Goal: Information Seeking & Learning: Find specific fact

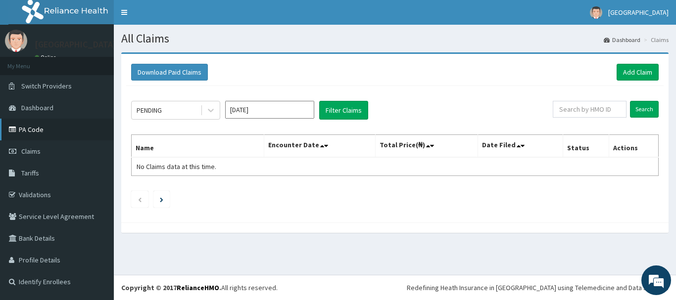
click at [37, 132] on link "PA Code" at bounding box center [57, 130] width 114 height 22
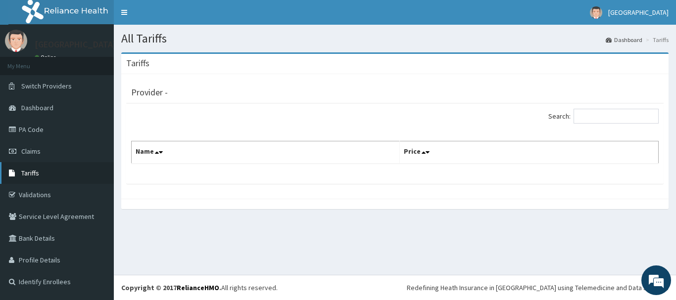
click at [31, 173] on span "Tariffs" at bounding box center [30, 173] width 18 height 9
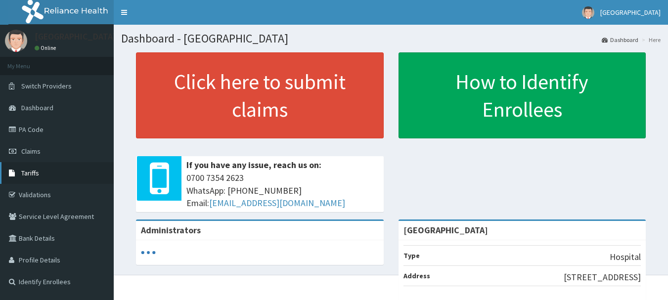
click at [33, 173] on span "Tariffs" at bounding box center [30, 173] width 18 height 9
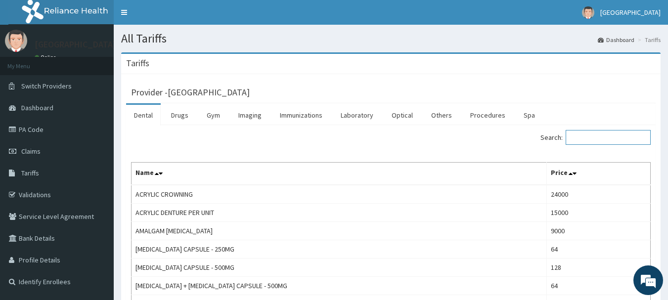
click at [606, 139] on input "Search:" at bounding box center [608, 137] width 85 height 15
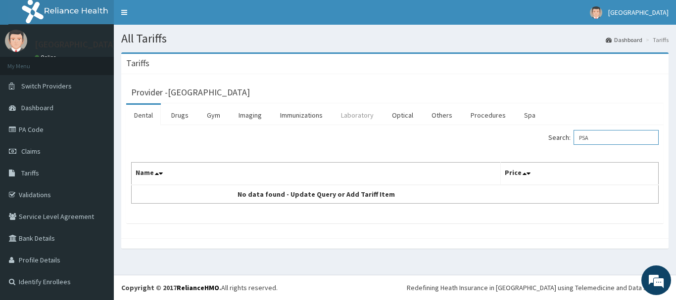
type input "PSA"
click at [353, 115] on link "Laboratory" at bounding box center [357, 115] width 48 height 21
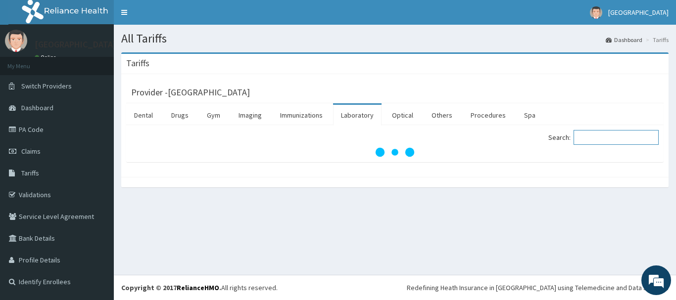
click at [593, 137] on input "Search:" at bounding box center [615, 137] width 85 height 15
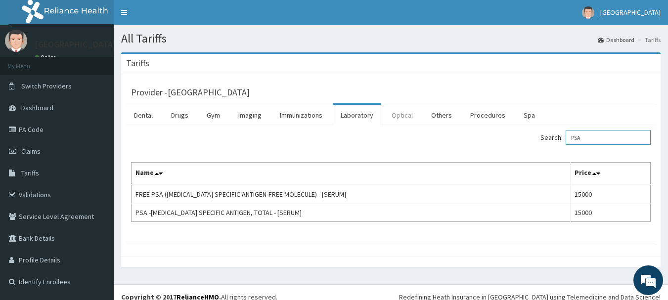
type input "PSA"
click at [401, 117] on link "Optical" at bounding box center [402, 115] width 37 height 21
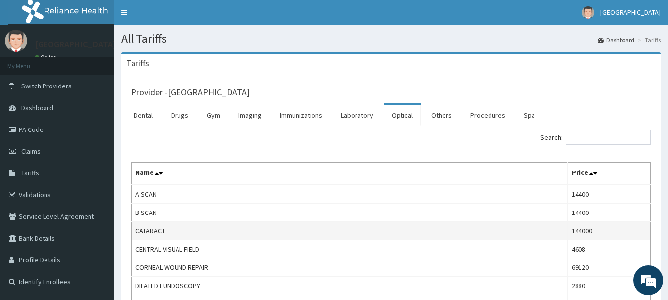
scroll to position [49, 0]
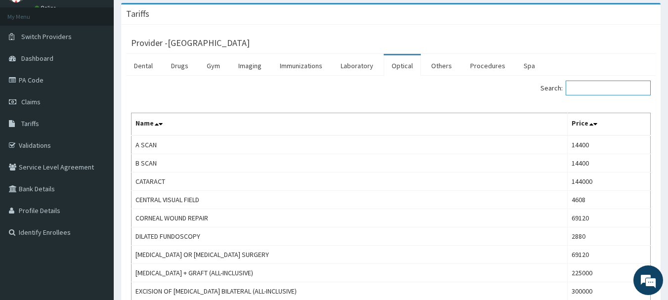
click at [588, 87] on input "Search:" at bounding box center [608, 88] width 85 height 15
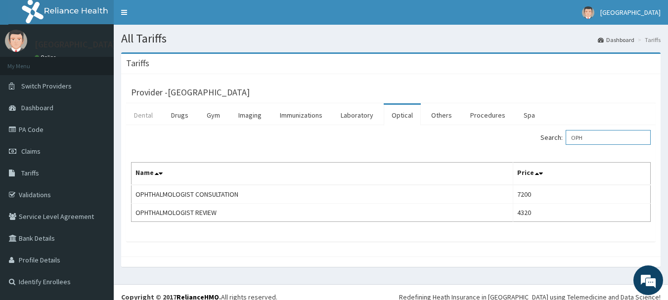
type input "OPH"
click at [143, 116] on link "Dental" at bounding box center [143, 115] width 35 height 21
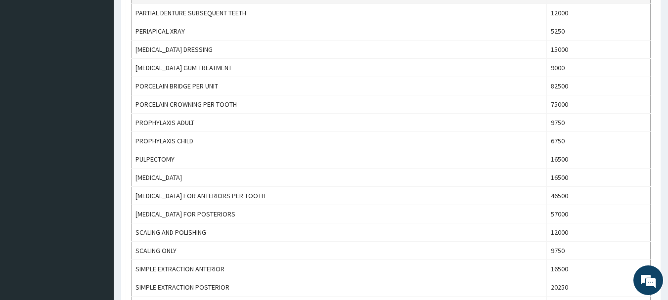
scroll to position [911, 0]
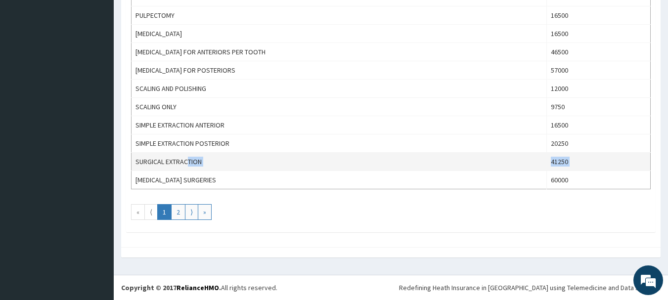
drag, startPoint x: 132, startPoint y: 180, endPoint x: 187, endPoint y: 164, distance: 57.5
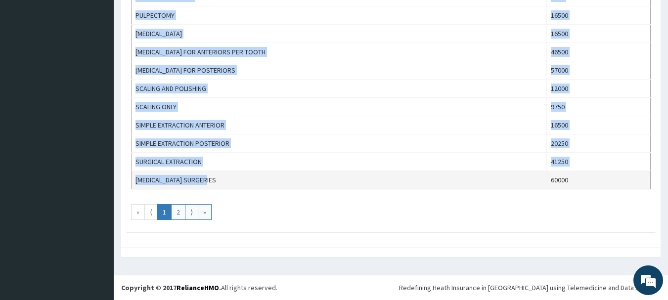
drag, startPoint x: 136, startPoint y: 72, endPoint x: 237, endPoint y: 183, distance: 150.5
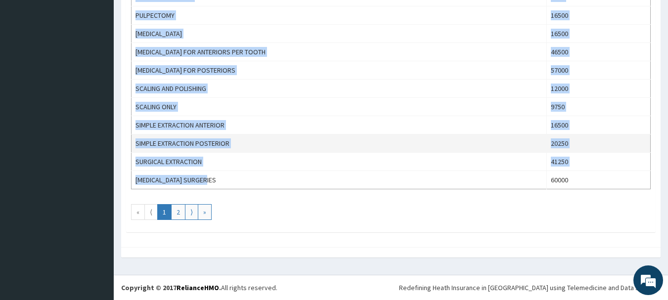
click at [266, 151] on td "SIMPLE EXTRACTION POSTERIOR" at bounding box center [339, 144] width 415 height 18
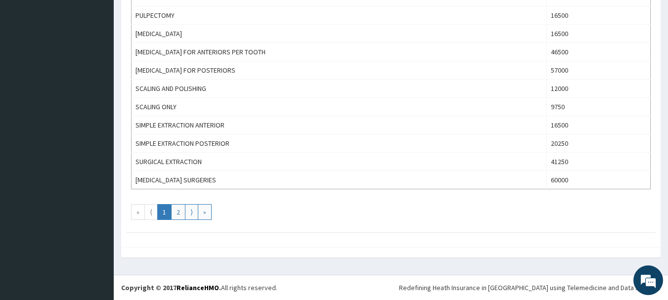
click at [281, 249] on div at bounding box center [391, 252] width 540 height 10
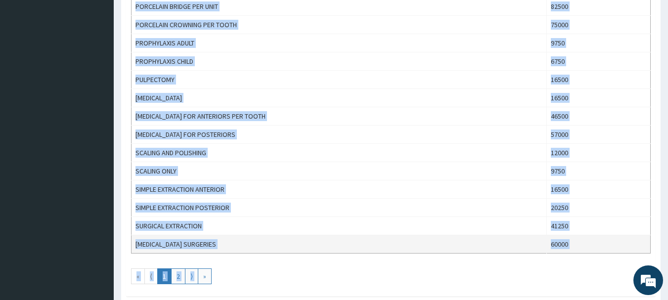
scroll to position [854, 0]
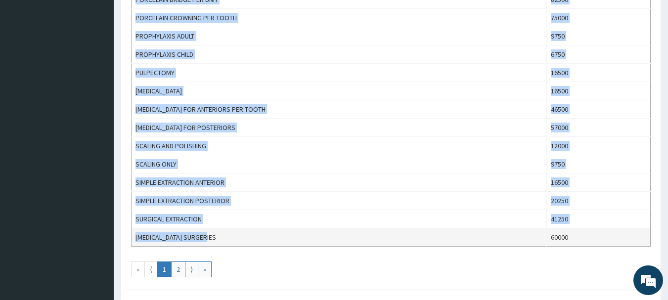
drag, startPoint x: 138, startPoint y: 120, endPoint x: 268, endPoint y: 234, distance: 172.4
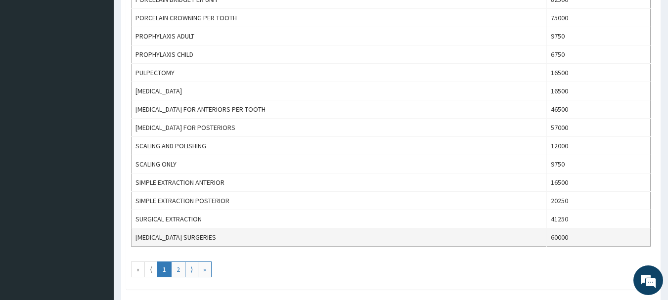
click at [556, 238] on td "60000" at bounding box center [599, 237] width 104 height 18
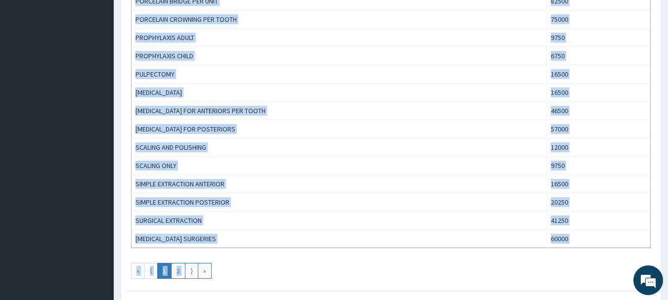
scroll to position [911, 0]
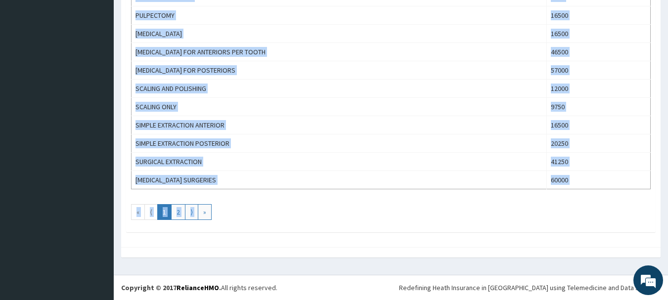
drag, startPoint x: 136, startPoint y: 131, endPoint x: 409, endPoint y: 194, distance: 279.7
copy div "ACRYLIC CROWNING 24000 ACRYLIC DENTURE PER UNIT 15000 AMALGAM DENTAL FILLING 90…"
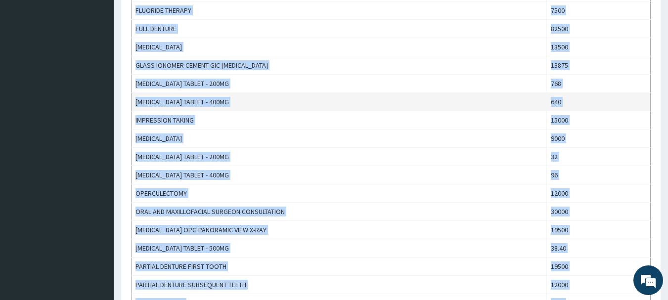
scroll to position [593, 0]
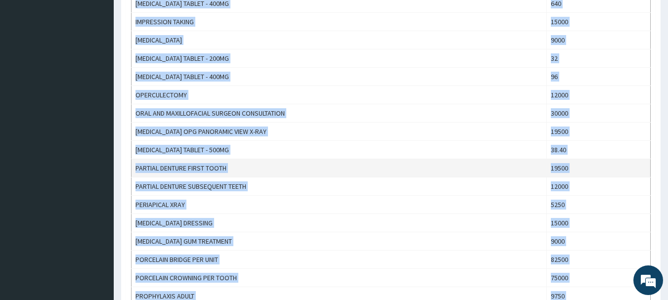
click at [401, 174] on td "PARTIAL DENTURE FIRST TOOTH" at bounding box center [339, 168] width 415 height 18
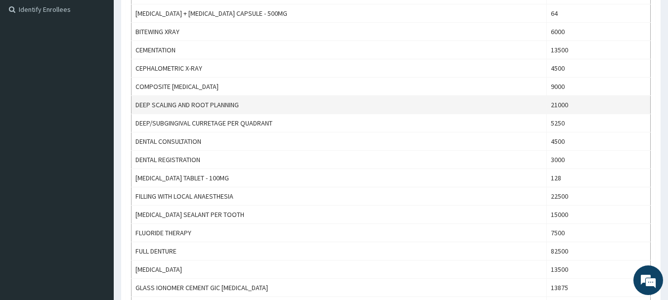
scroll to position [346, 0]
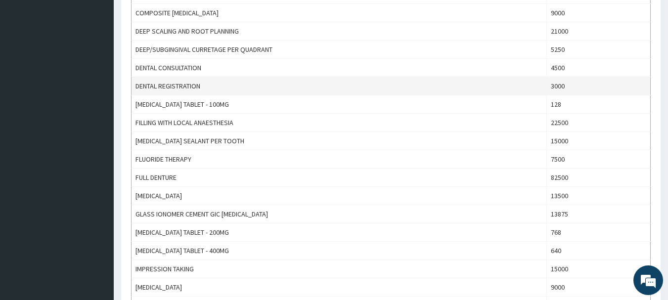
drag, startPoint x: 208, startPoint y: 85, endPoint x: 300, endPoint y: 85, distance: 92.0
click at [289, 85] on td "DENTAL REGISTRATION" at bounding box center [339, 86] width 415 height 18
drag, startPoint x: 300, startPoint y: 85, endPoint x: 560, endPoint y: 92, distance: 259.7
click at [546, 89] on td "DENTAL REGISTRATION" at bounding box center [339, 86] width 415 height 18
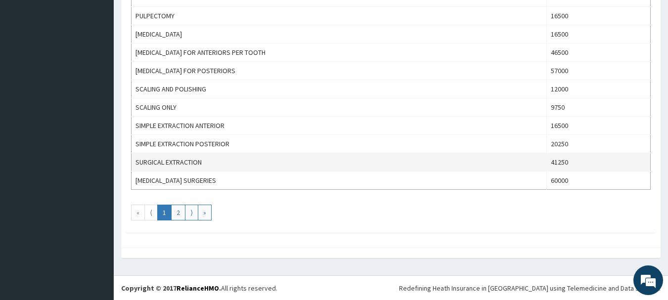
scroll to position [911, 0]
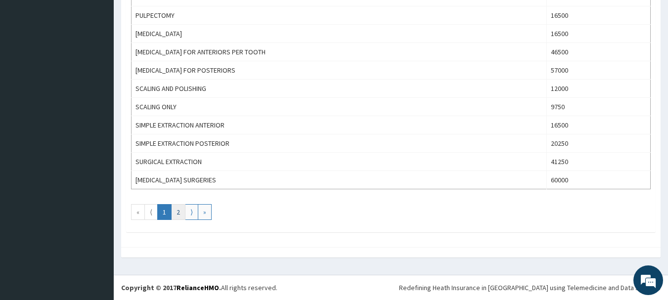
click at [180, 211] on link "2" at bounding box center [178, 212] width 14 height 16
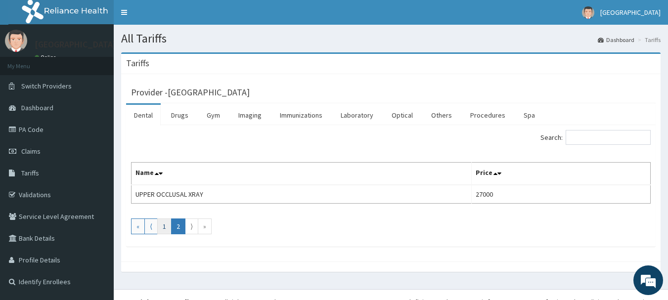
click at [166, 224] on link "1" at bounding box center [164, 227] width 14 height 16
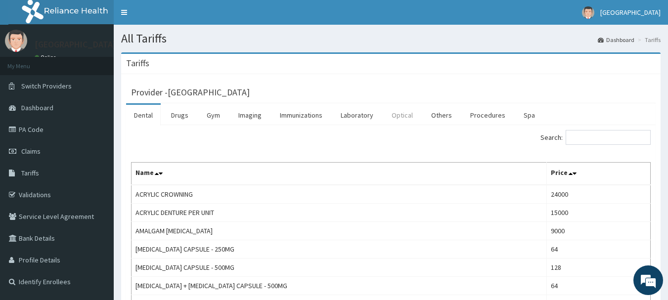
click at [400, 122] on link "Optical" at bounding box center [402, 115] width 37 height 21
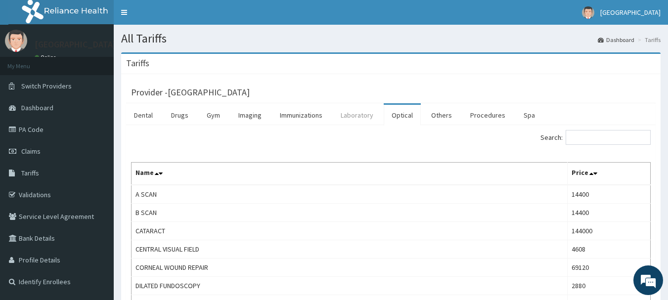
click at [349, 112] on link "Laboratory" at bounding box center [357, 115] width 48 height 21
